Goal: Subscribe to service/newsletter

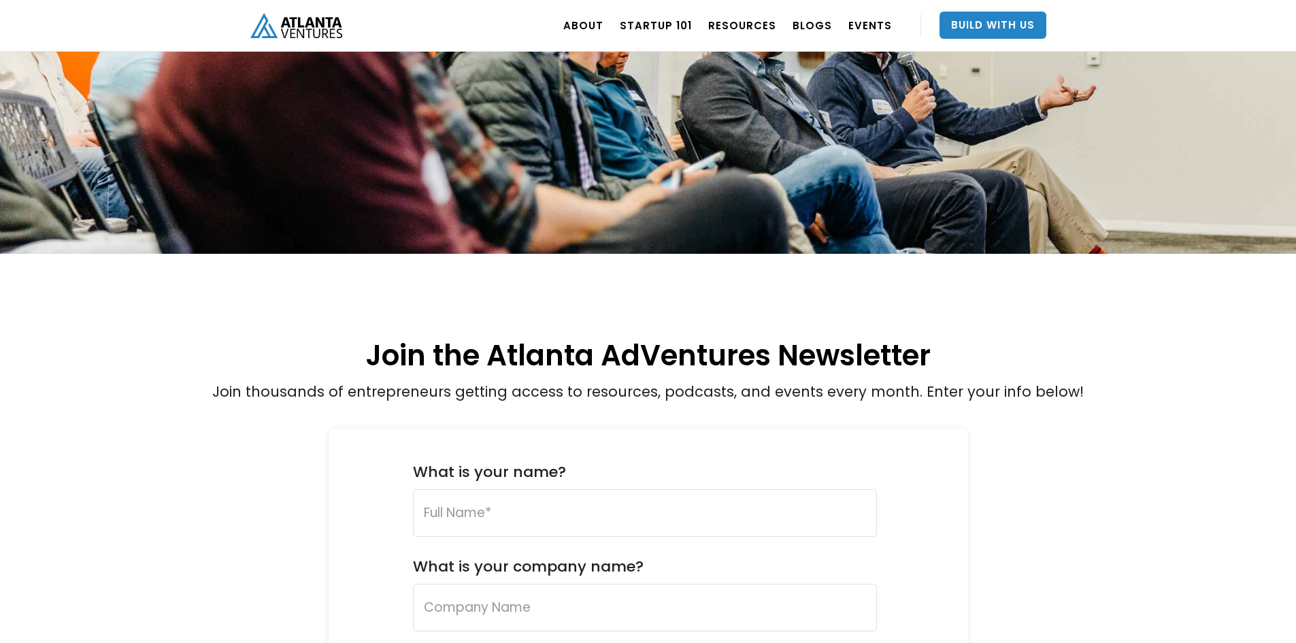
scroll to position [272, 0]
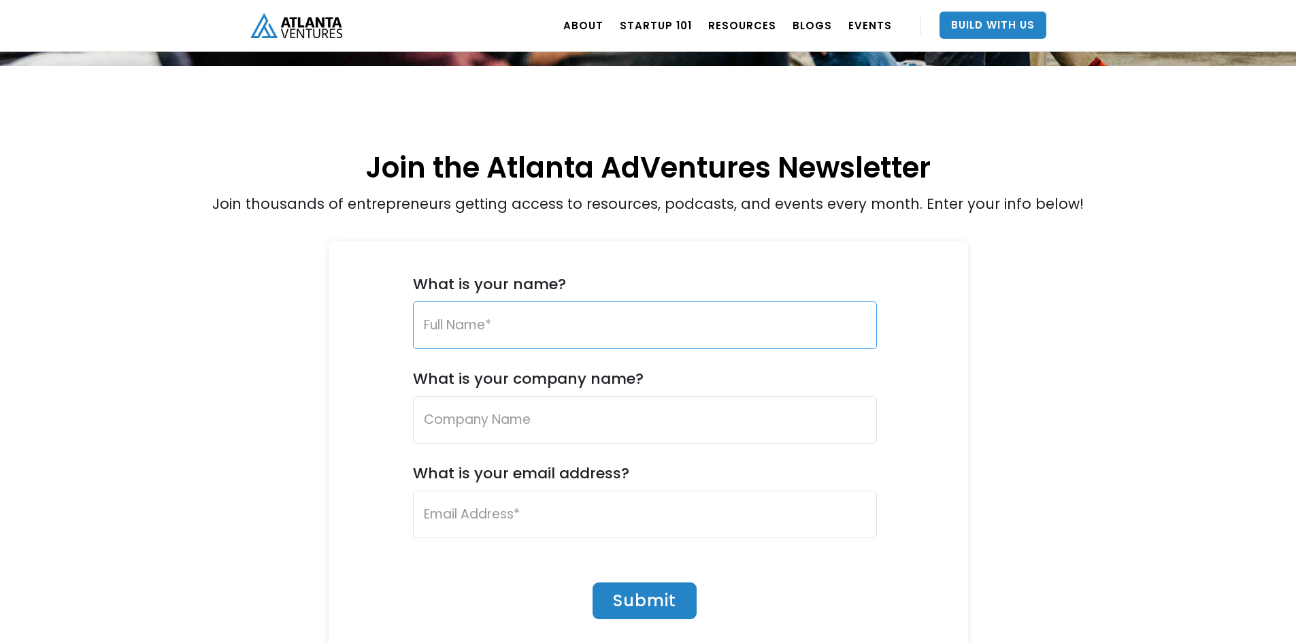
click at [548, 338] on input "What is your name?" at bounding box center [645, 325] width 464 height 48
type input "[PERSON_NAME]"
type input "Updata Partners"
type input "[PERSON_NAME] [PERSON_NAME]"
type input "[EMAIL_ADDRESS][DOMAIN_NAME]"
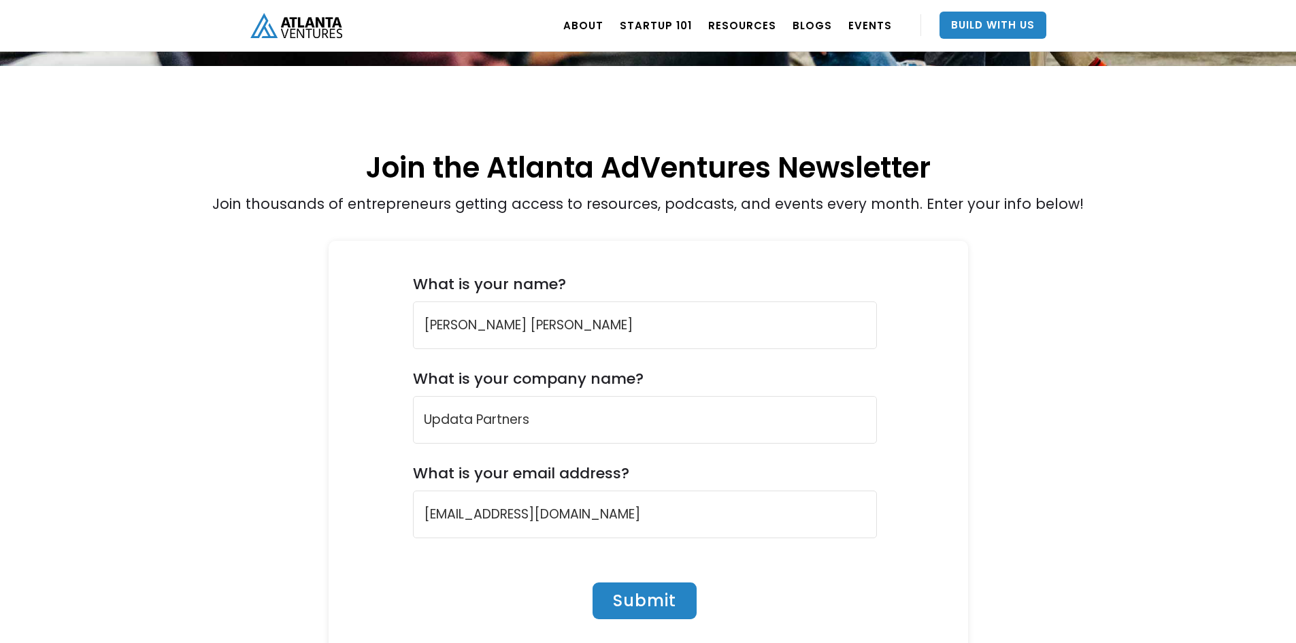
click at [677, 591] on input "Submit" at bounding box center [645, 600] width 104 height 37
type input "Please wait..."
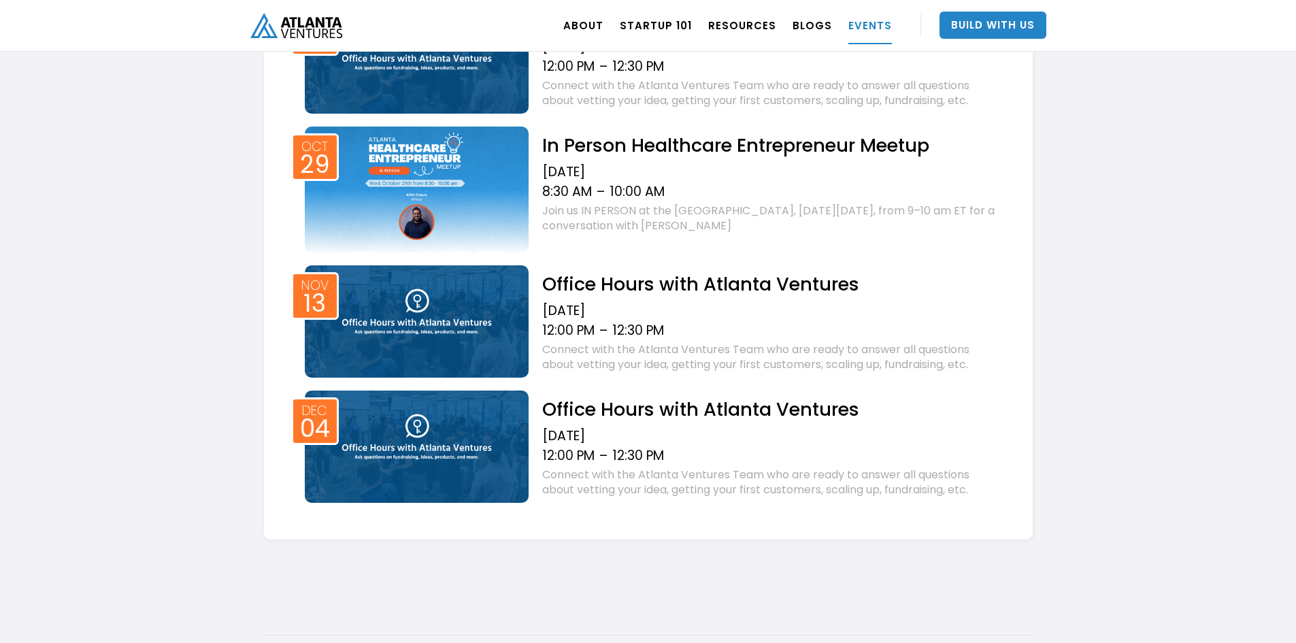
scroll to position [816, 0]
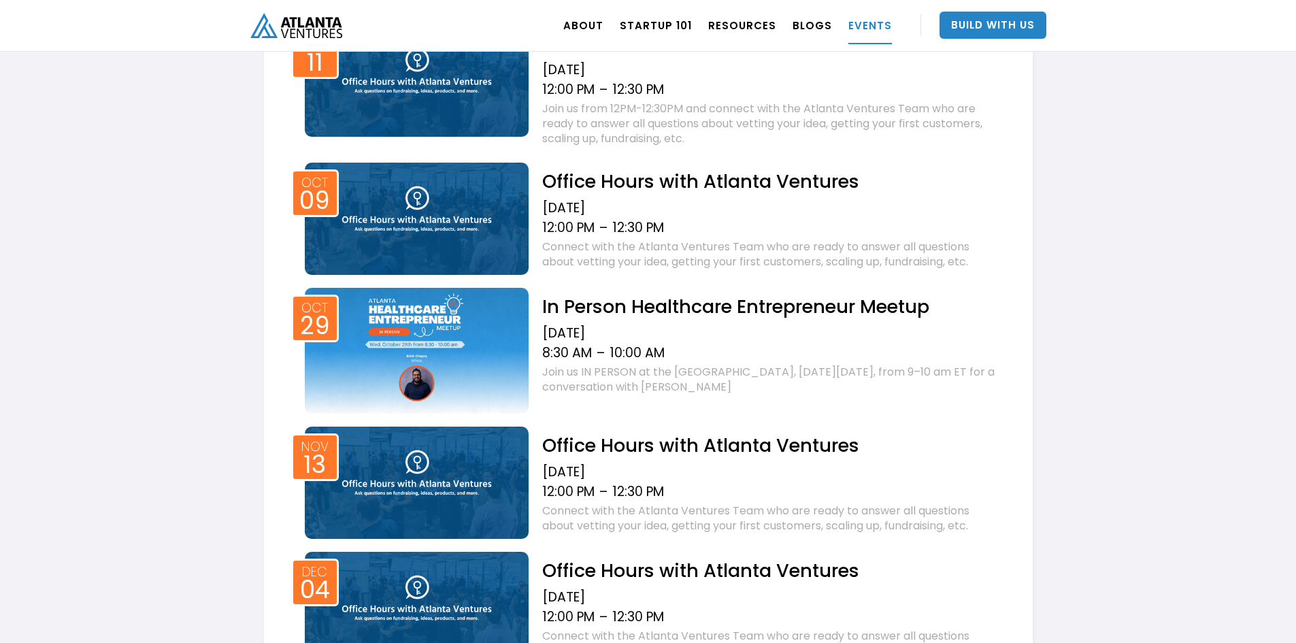
scroll to position [612, 0]
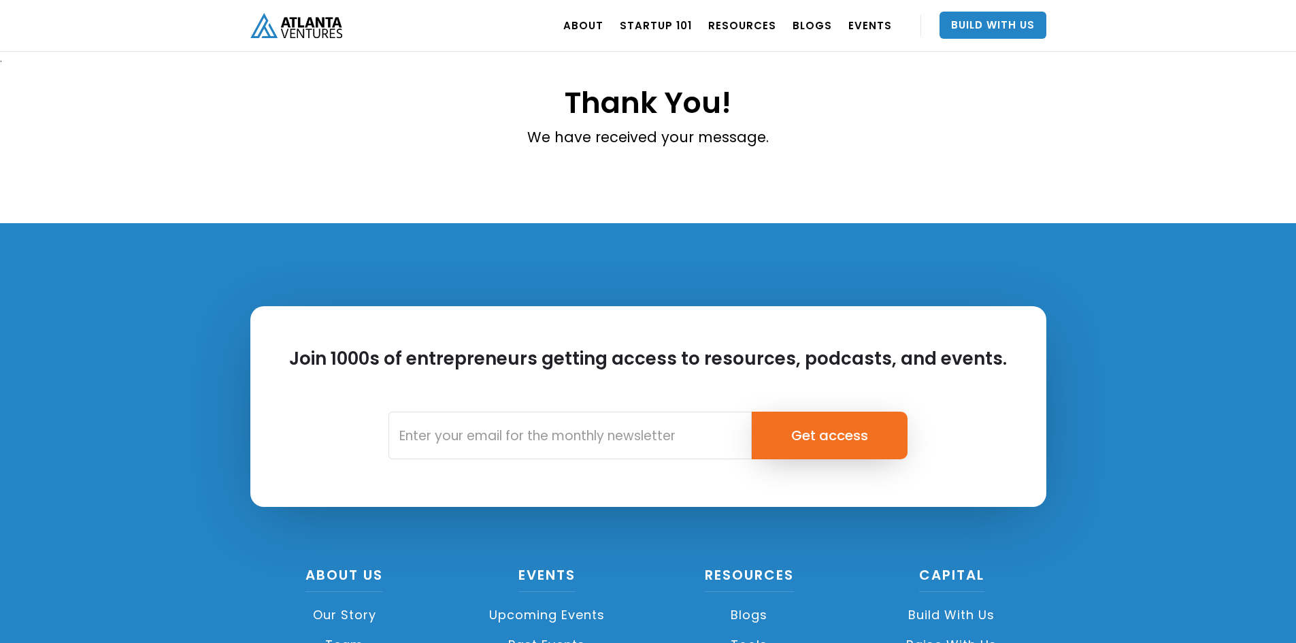
click at [226, 334] on div "Join 1000s of entrepreneurs getting access to resources, podcasts, and events. …" at bounding box center [648, 546] width 1296 height 647
